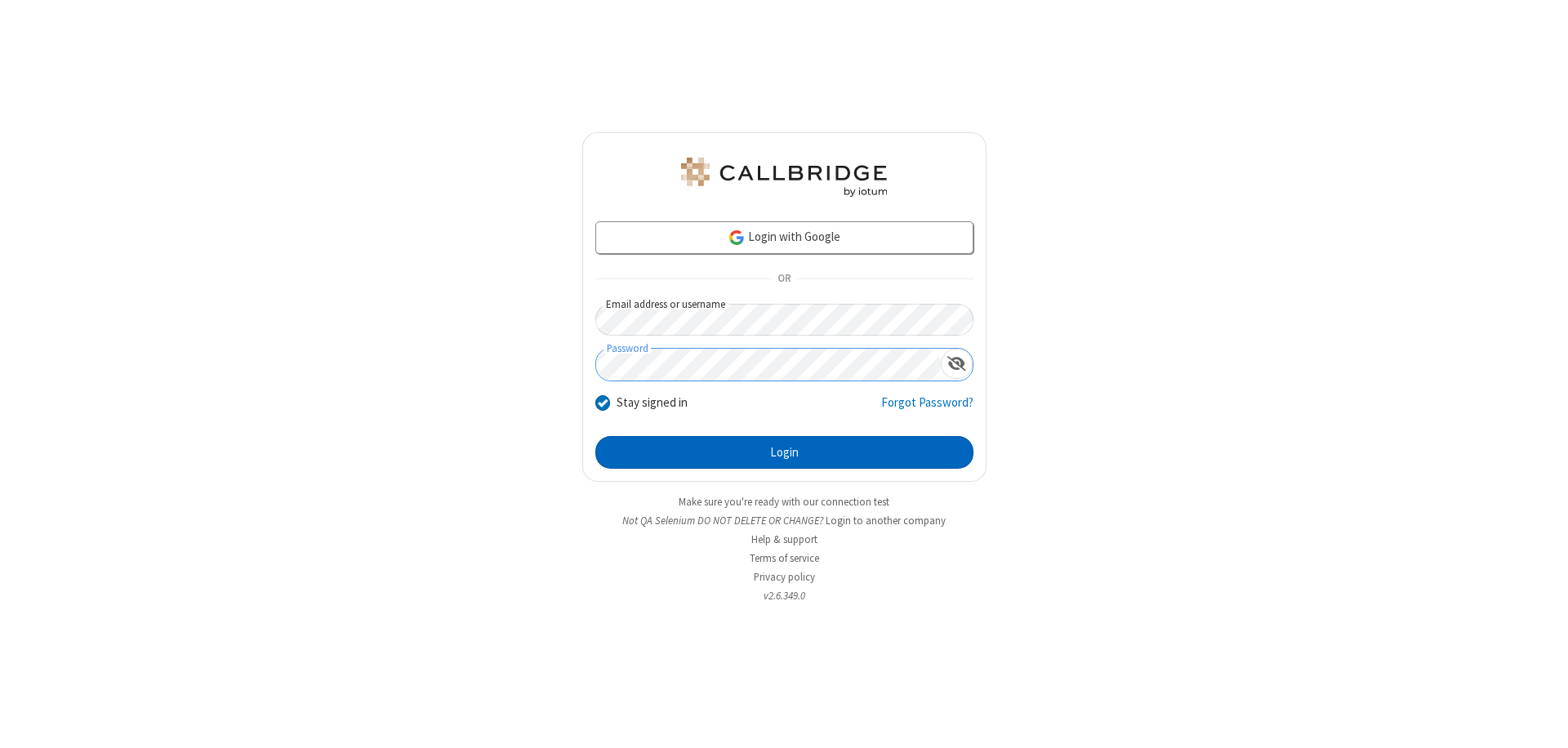
click at [784, 453] on button "Login" at bounding box center [784, 452] width 379 height 33
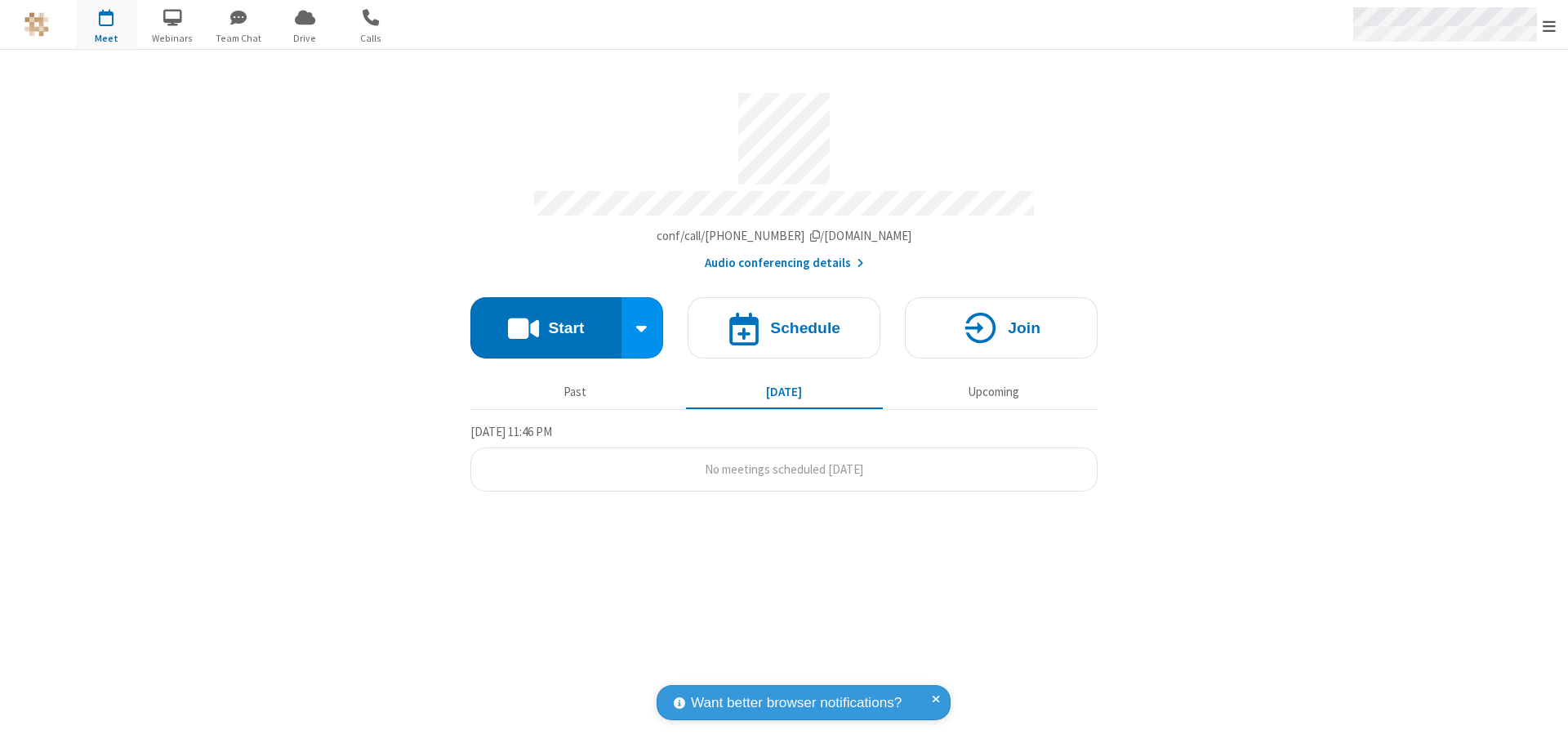
click at [1549, 25] on span "Open menu" at bounding box center [1549, 25] width 13 height 16
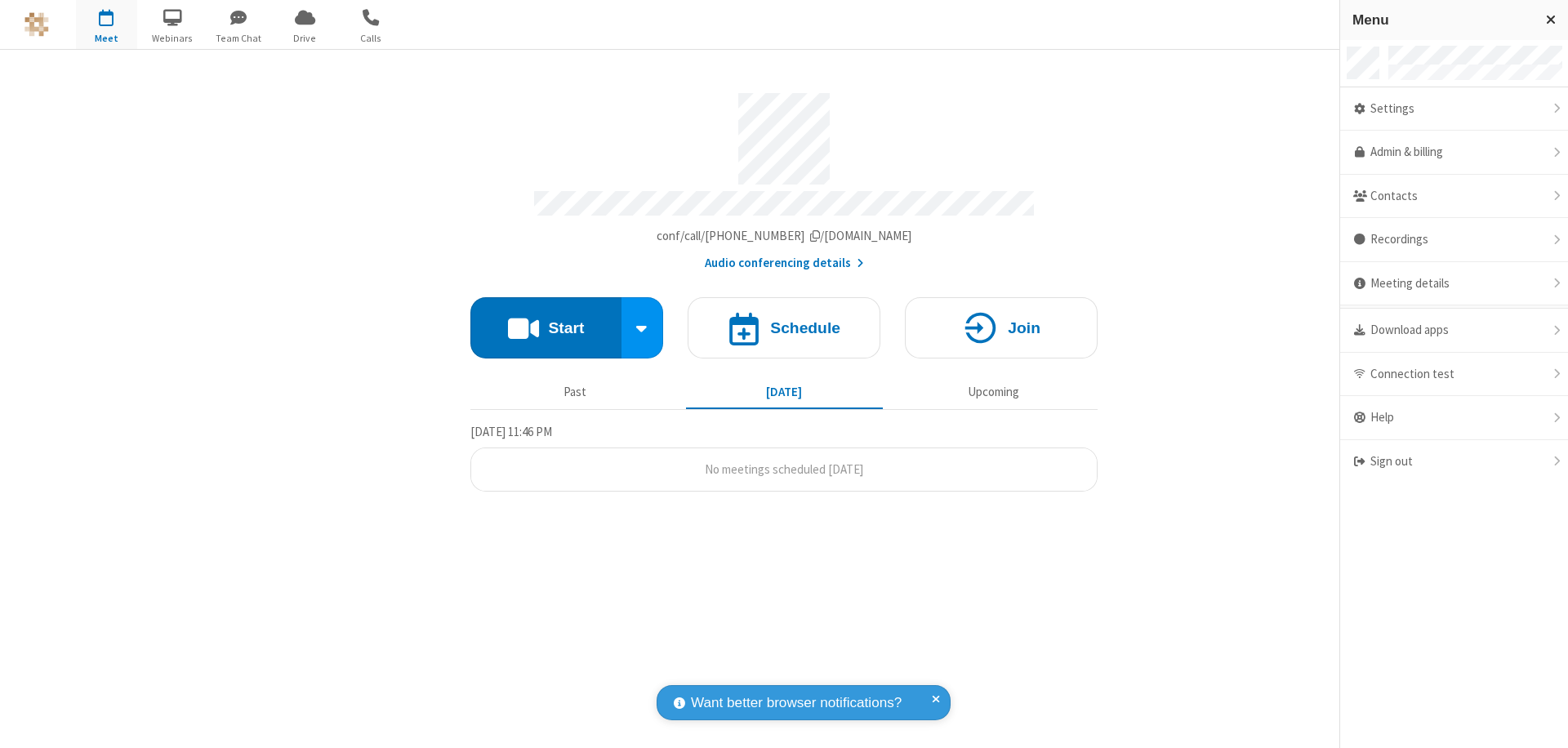
click at [1454, 109] on div "Settings" at bounding box center [1454, 109] width 228 height 44
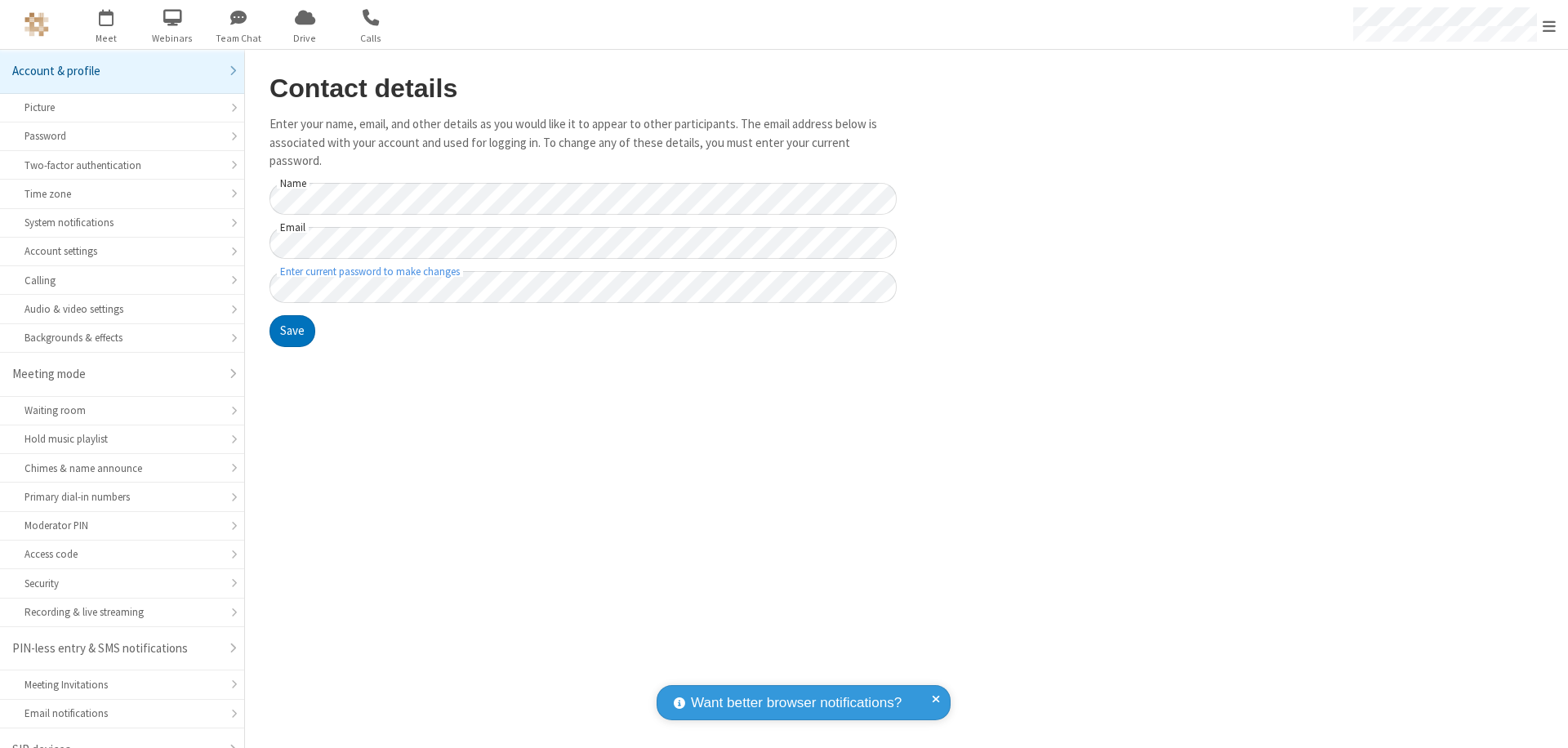
scroll to position [22, 0]
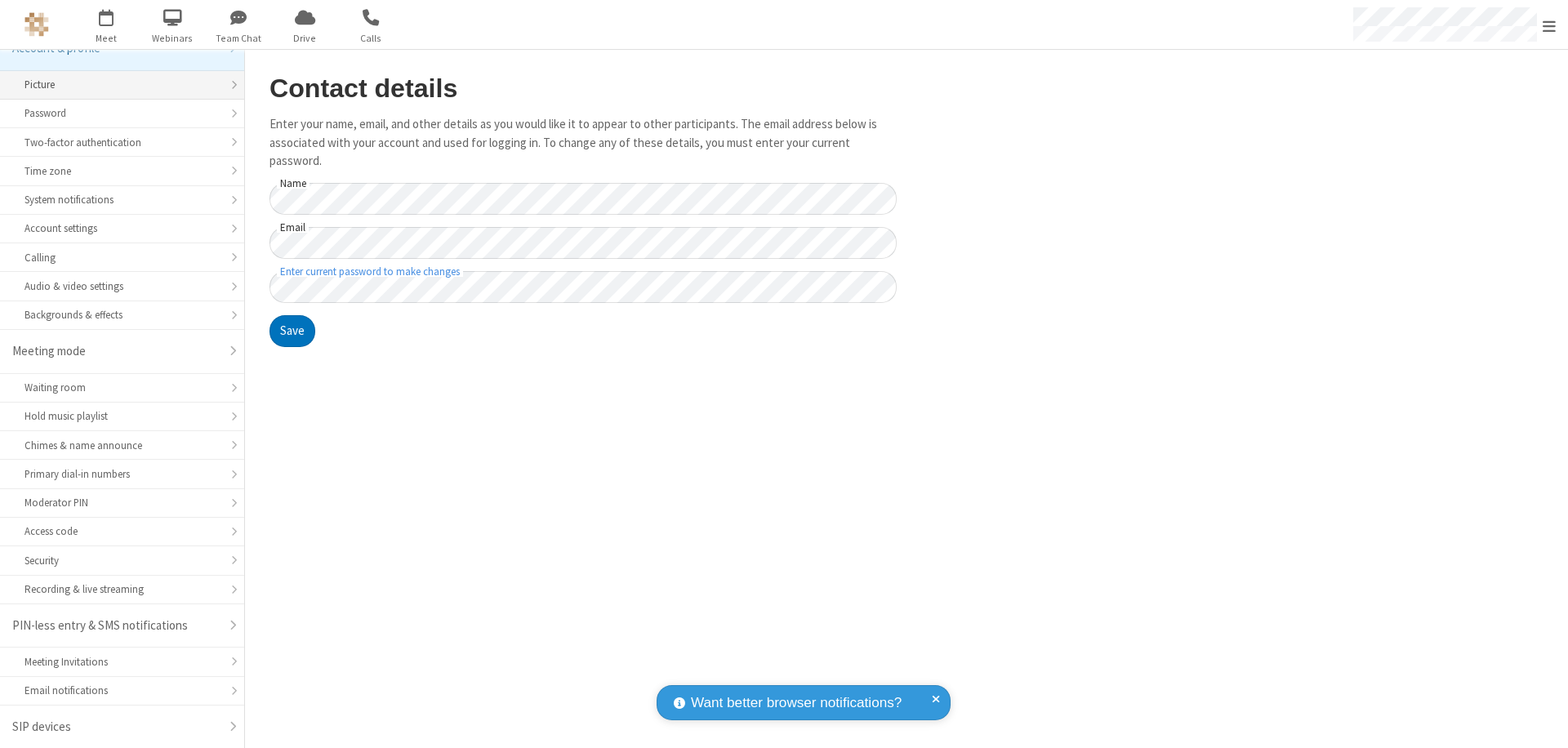
click at [116, 85] on div "Picture" at bounding box center [122, 84] width 195 height 16
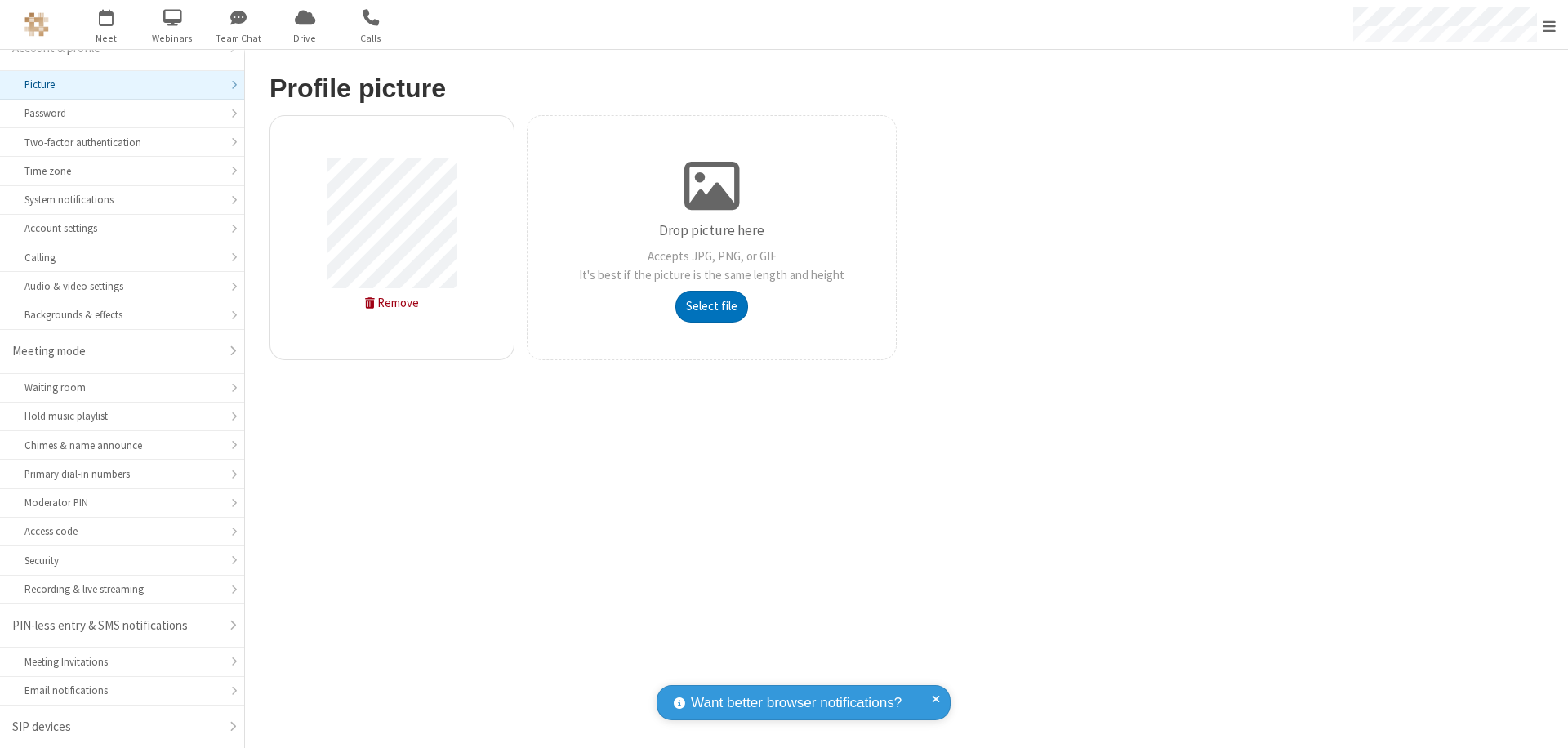
type input "C:\fakepath\avatar_image_test_2.jpg"
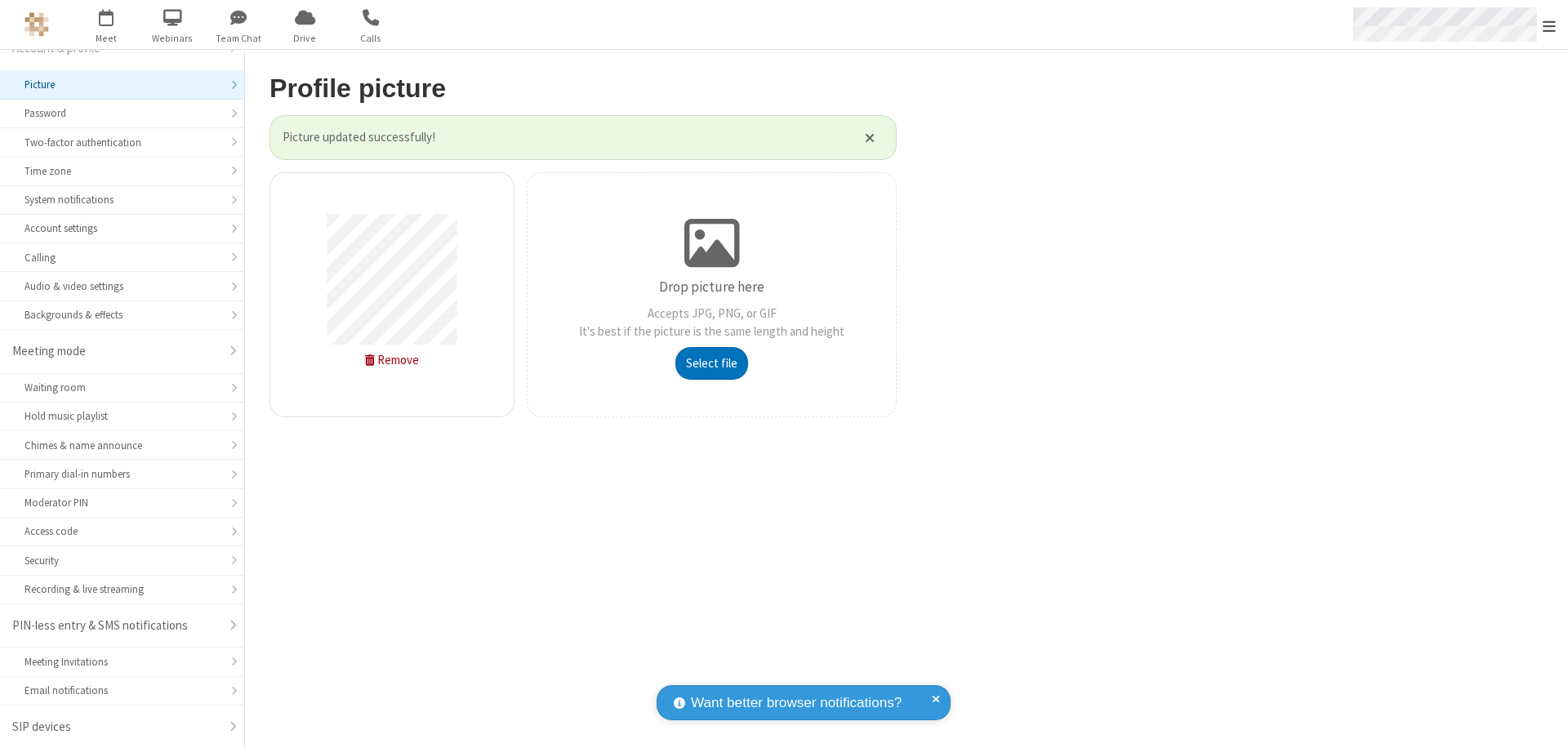
click at [1549, 25] on span "Open menu" at bounding box center [1549, 25] width 13 height 16
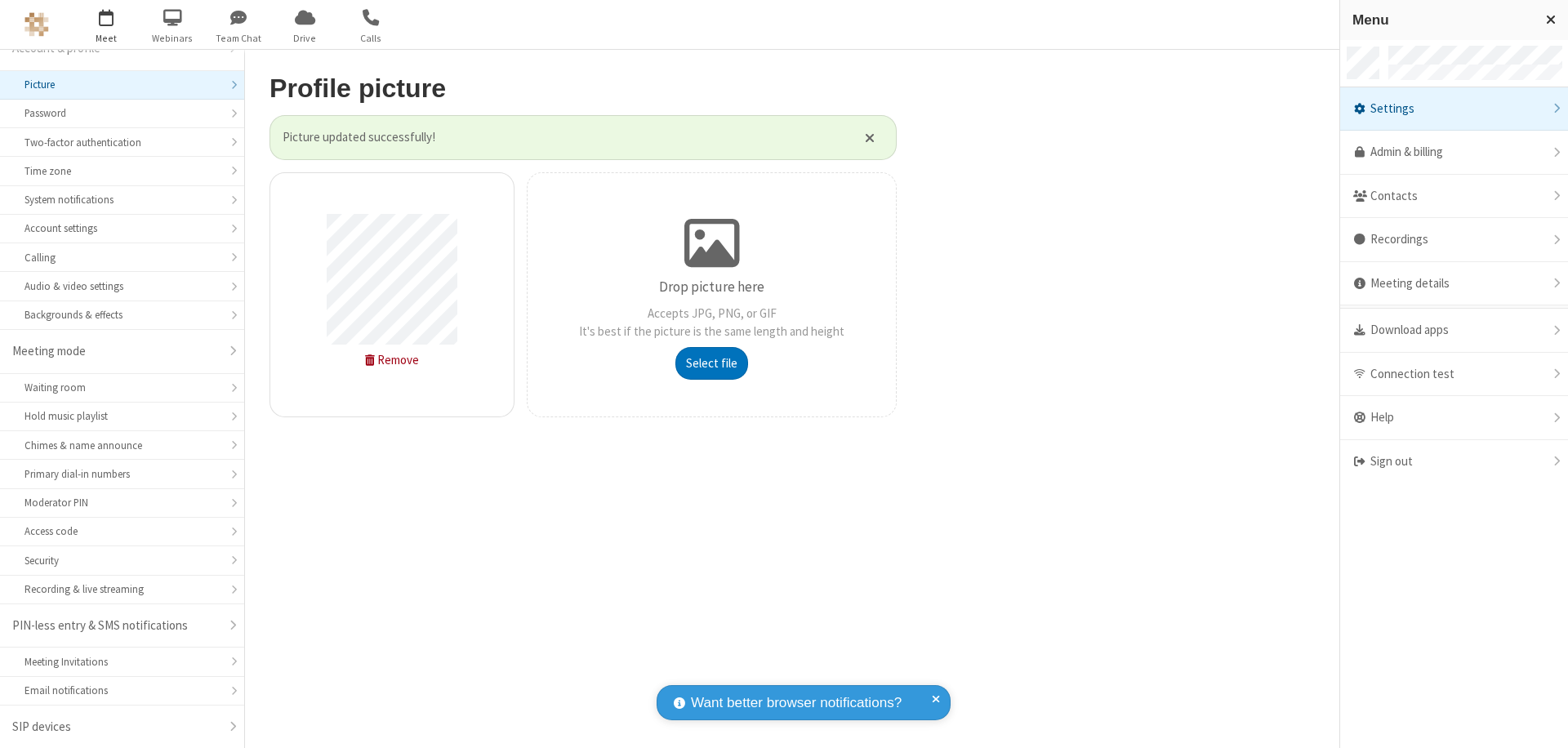
click at [106, 24] on span "button" at bounding box center [106, 17] width 61 height 28
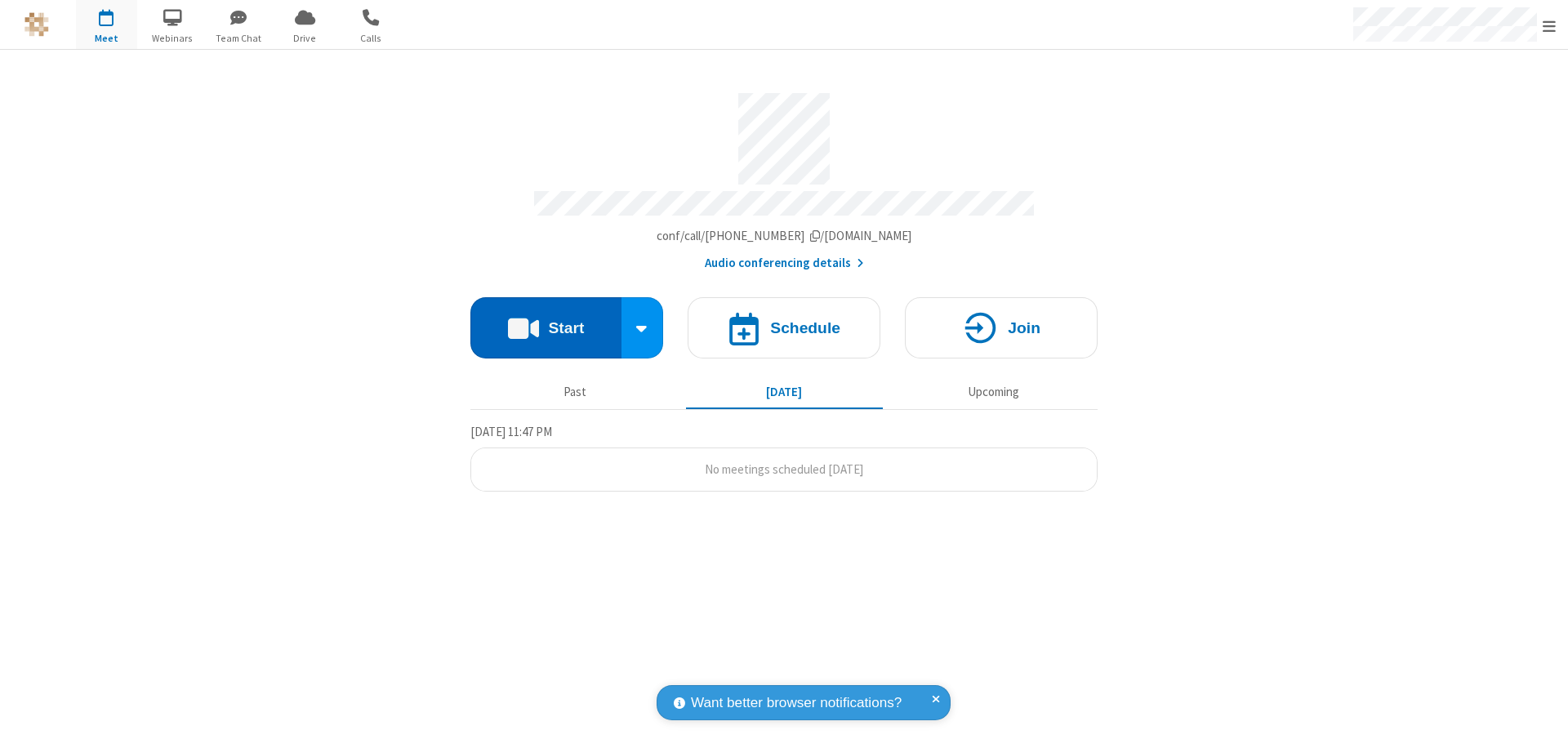
click at [545, 321] on button "Start" at bounding box center [545, 327] width 151 height 61
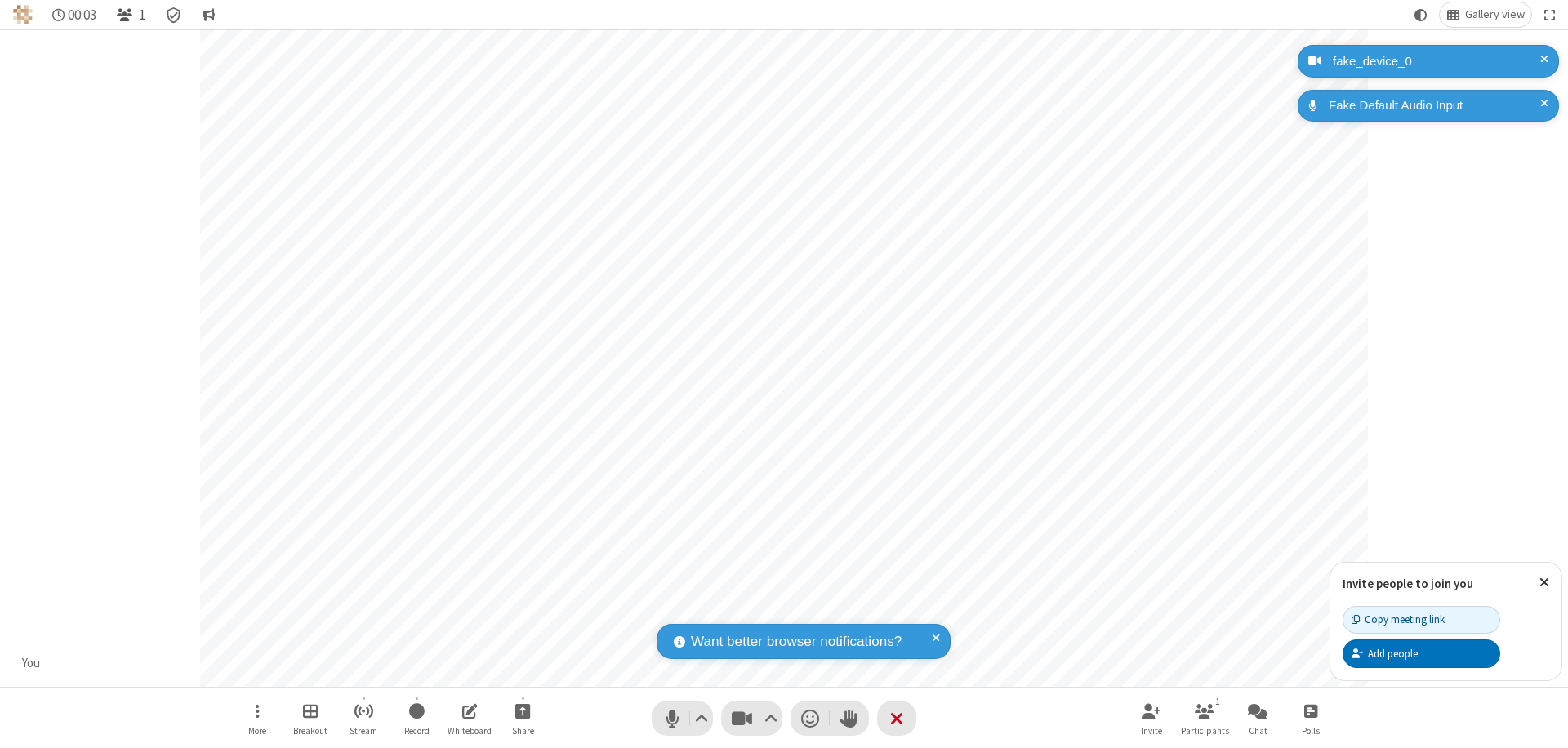
click at [127, 15] on span "Open participant list" at bounding box center [125, 15] width 16 height 16
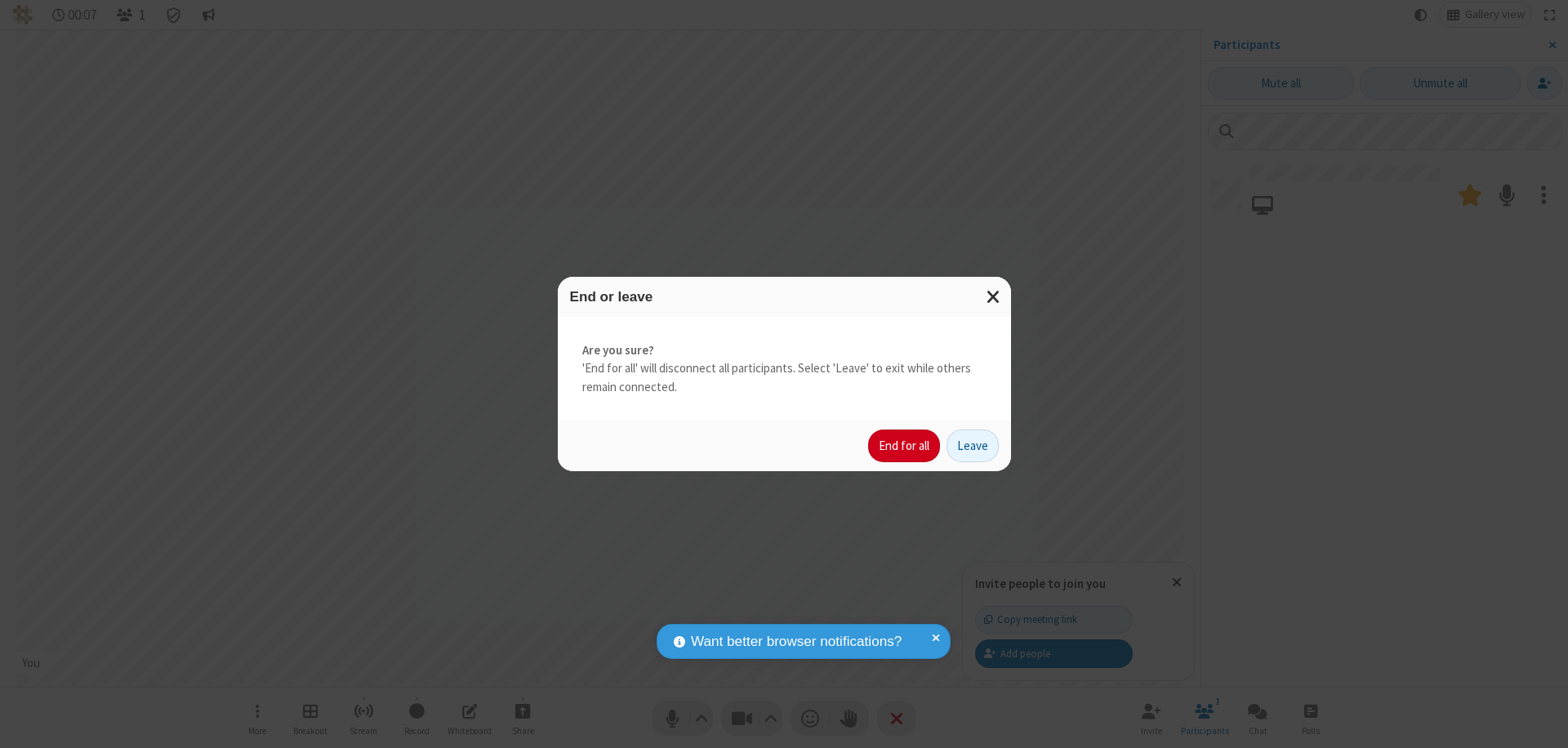
click at [905, 446] on button "End for all" at bounding box center [903, 445] width 72 height 33
